Goal: Transaction & Acquisition: Subscribe to service/newsletter

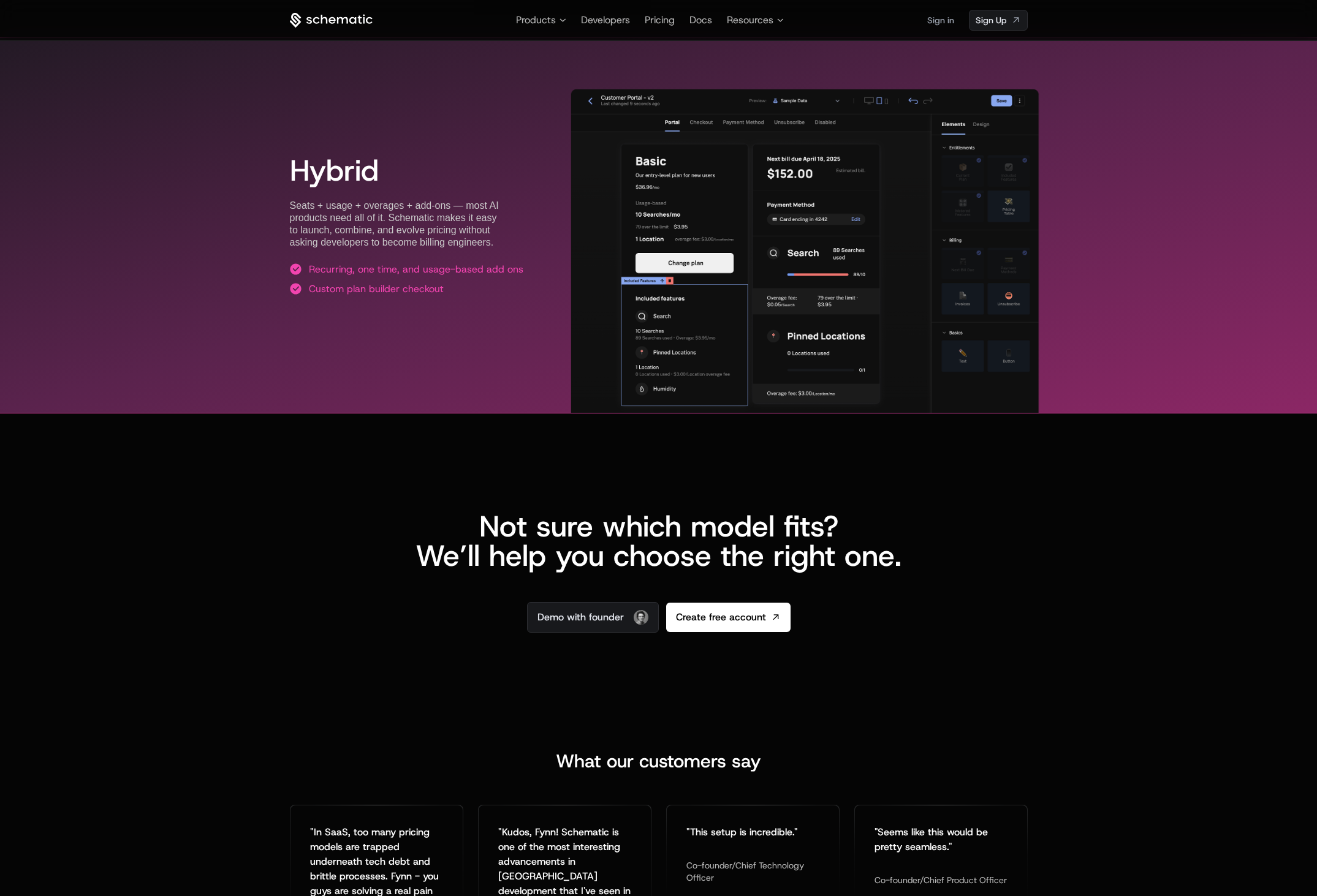
scroll to position [2257, 0]
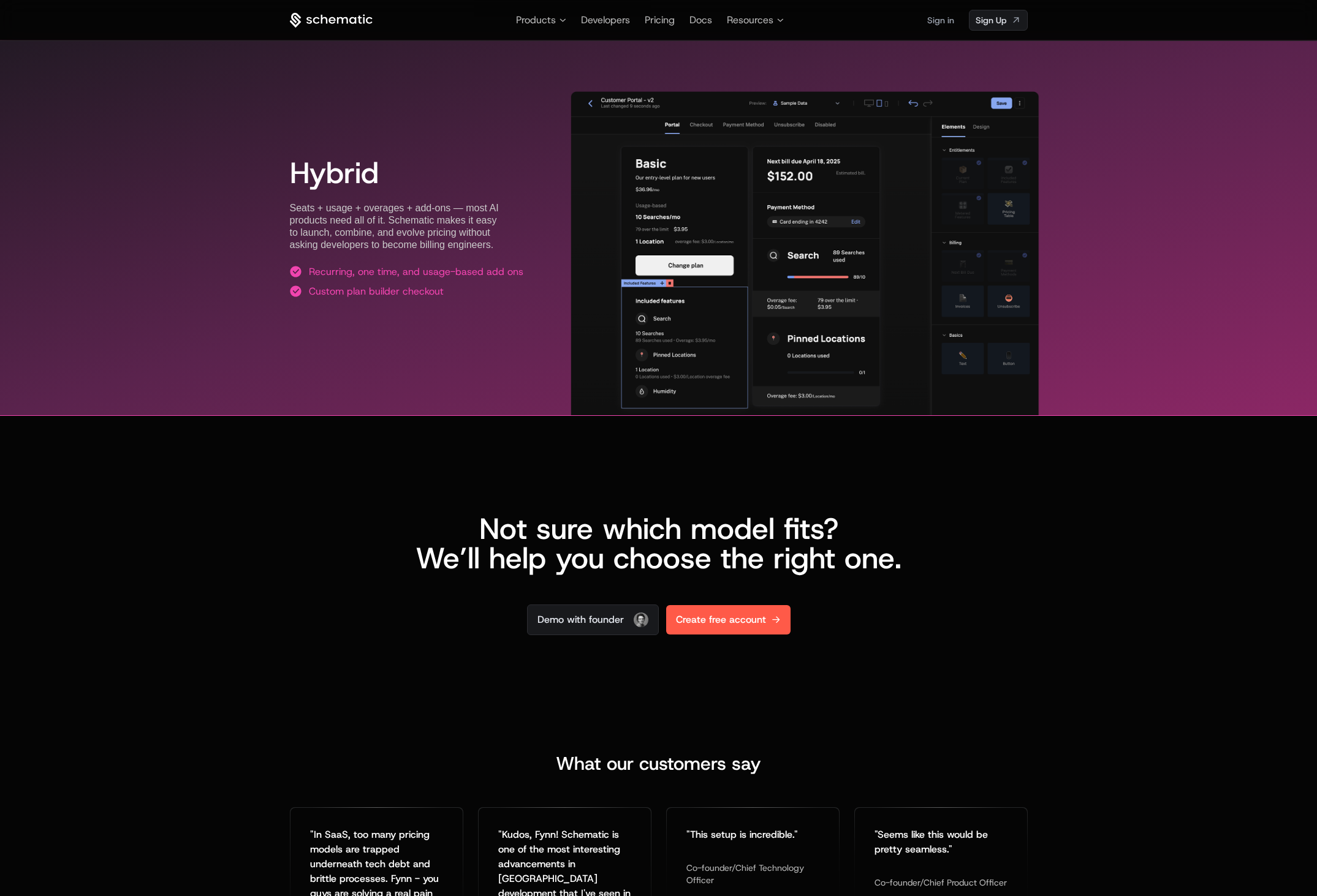
click at [712, 615] on span "Create free account" at bounding box center [721, 620] width 90 height 15
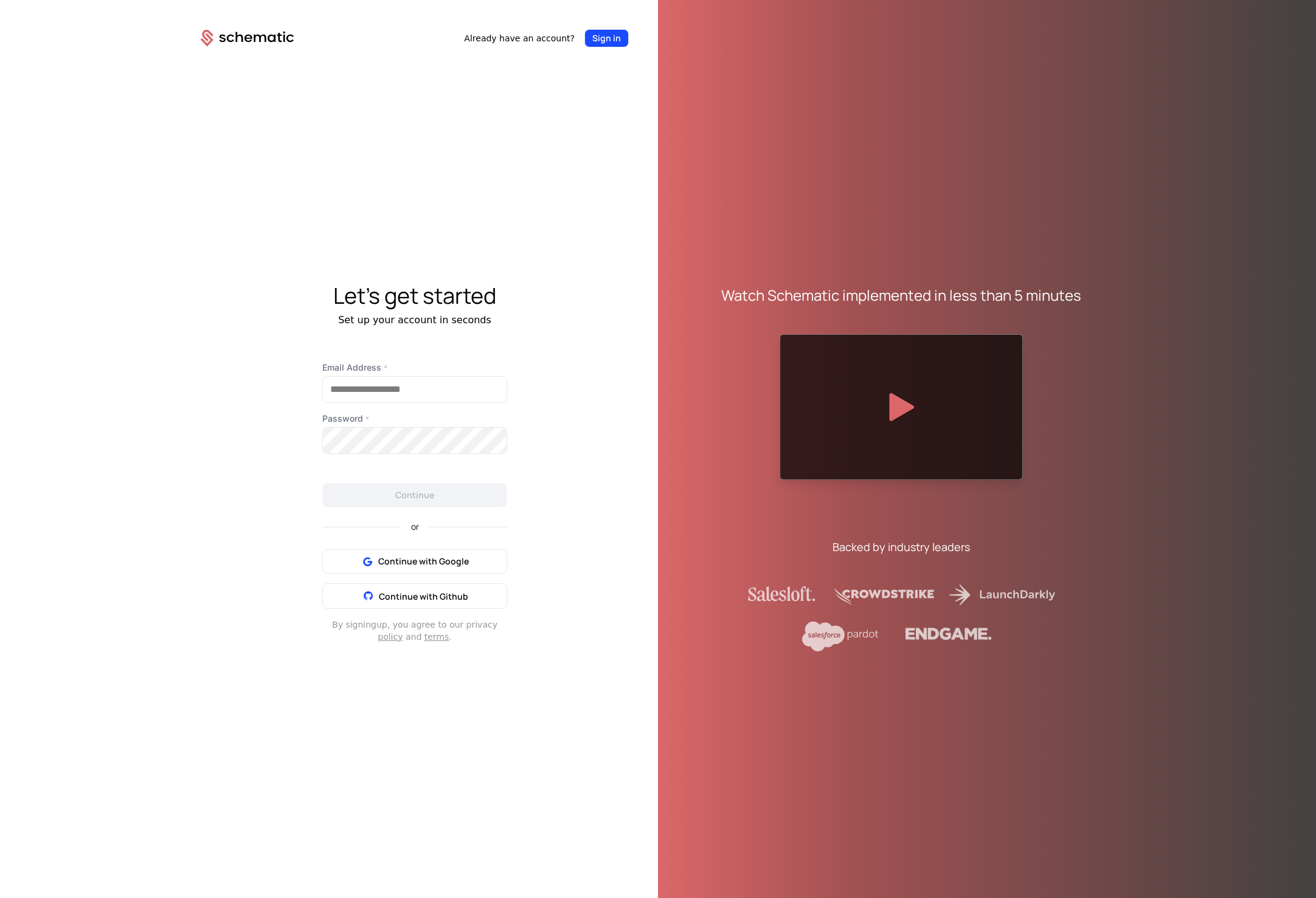
click at [617, 40] on button "Sign in" at bounding box center [607, 38] width 45 height 18
click at [599, 36] on button "Sign up" at bounding box center [604, 38] width 47 height 18
